Goal: Information Seeking & Learning: Find contact information

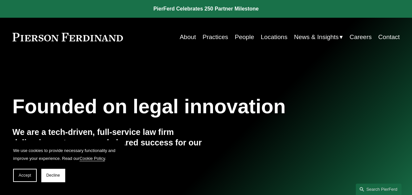
click at [265, 35] on link "Locations" at bounding box center [273, 37] width 27 height 12
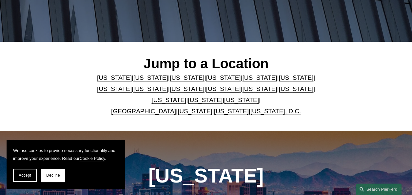
scroll to position [164, 0]
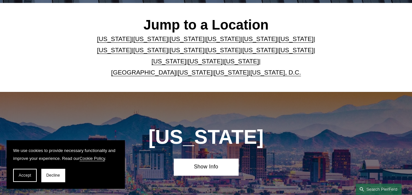
click at [286, 72] on link "Washington, D.C." at bounding box center [275, 72] width 51 height 7
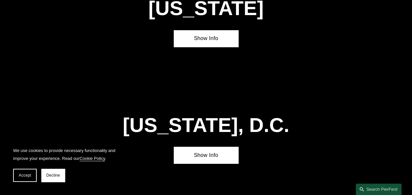
scroll to position [2380, 0]
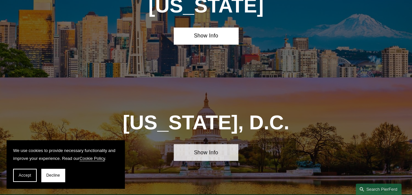
click at [223, 144] on link "Show Info" at bounding box center [206, 152] width 65 height 17
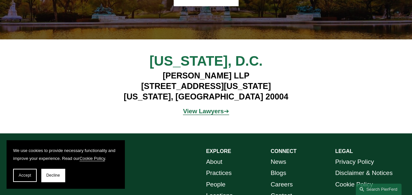
scroll to position [2535, 0]
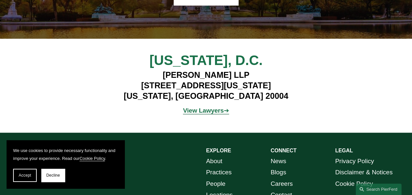
click at [217, 107] on strong "View Lawyers" at bounding box center [203, 110] width 41 height 7
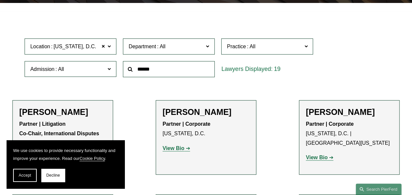
scroll to position [229, 0]
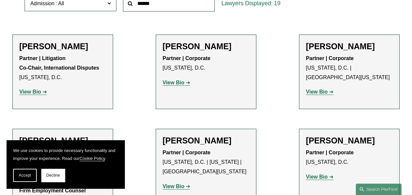
click at [184, 47] on h2 "Jack Drogin" at bounding box center [206, 46] width 87 height 10
click at [181, 83] on strong "View Bio" at bounding box center [174, 83] width 22 height 6
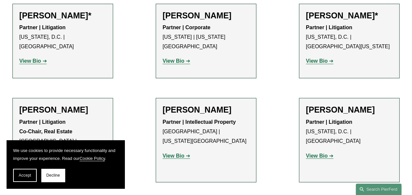
scroll to position [524, 0]
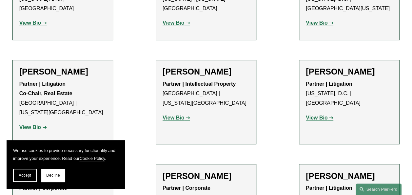
click at [178, 114] on strong "View Bio" at bounding box center [174, 117] width 22 height 6
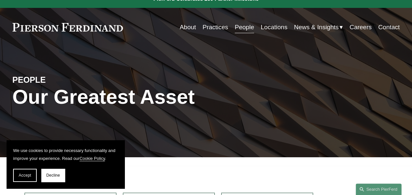
scroll to position [0, 0]
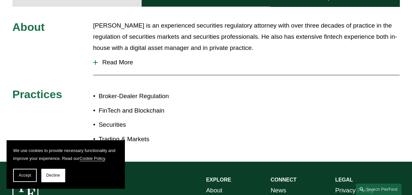
scroll to position [131, 0]
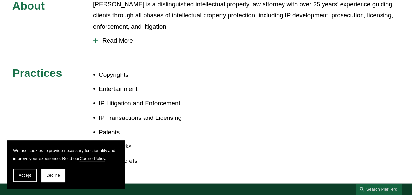
scroll to position [262, 0]
